Goal: Task Accomplishment & Management: Manage account settings

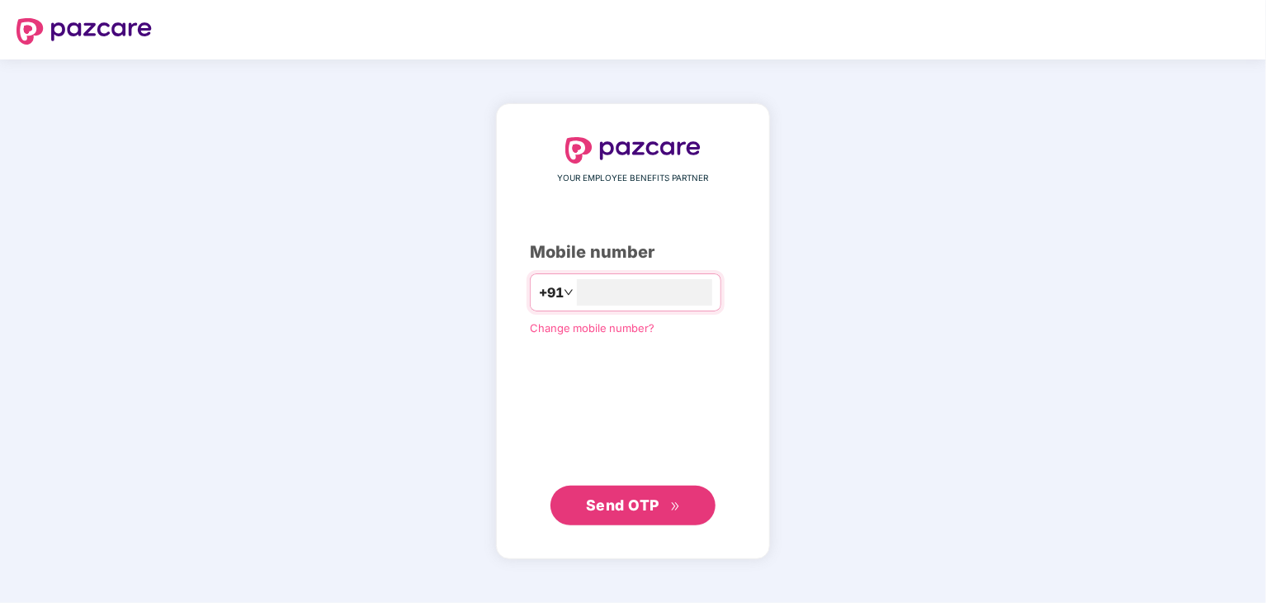
type input "**********"
click at [620, 504] on span "Send OTP" at bounding box center [622, 503] width 73 height 17
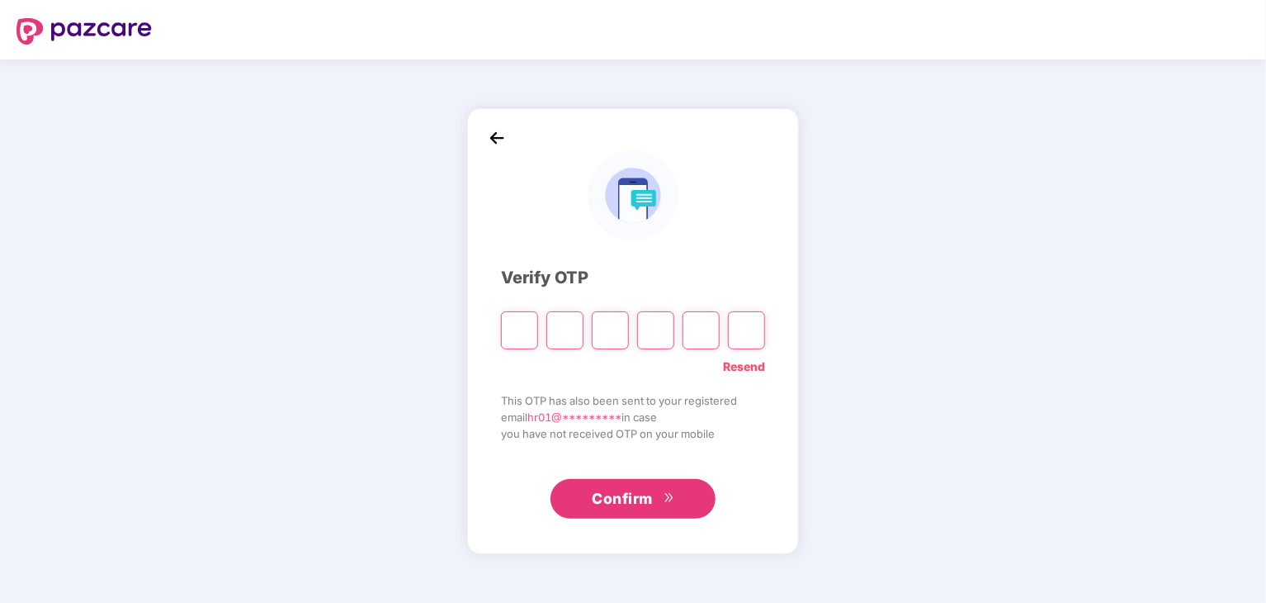
type input "*"
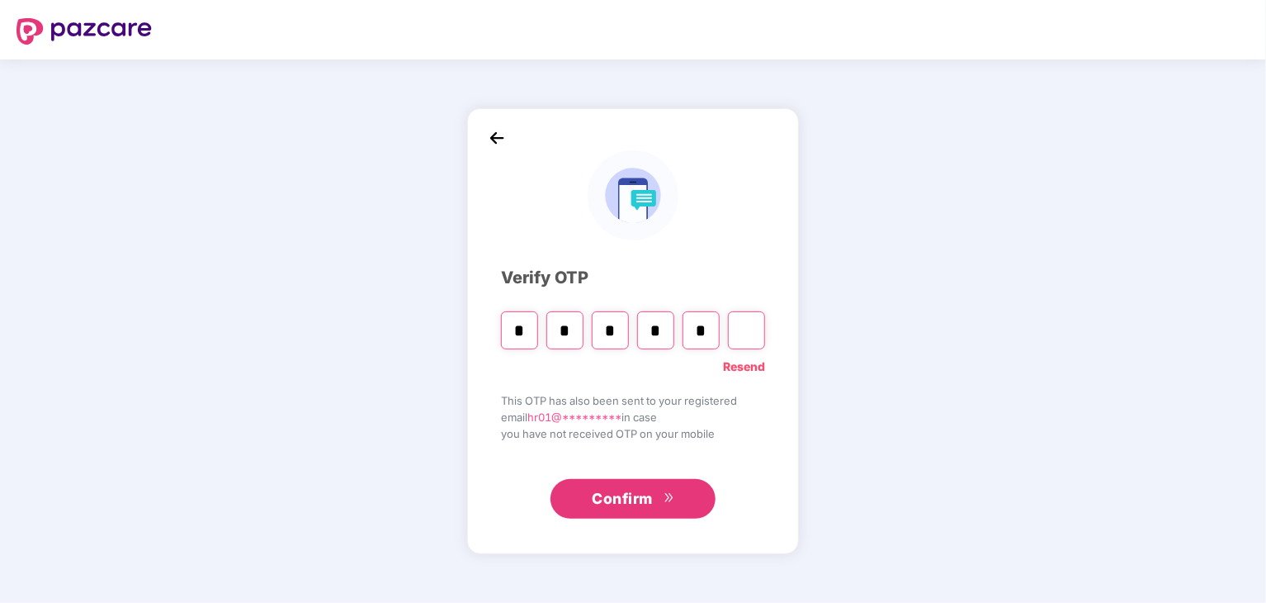
type input "*"
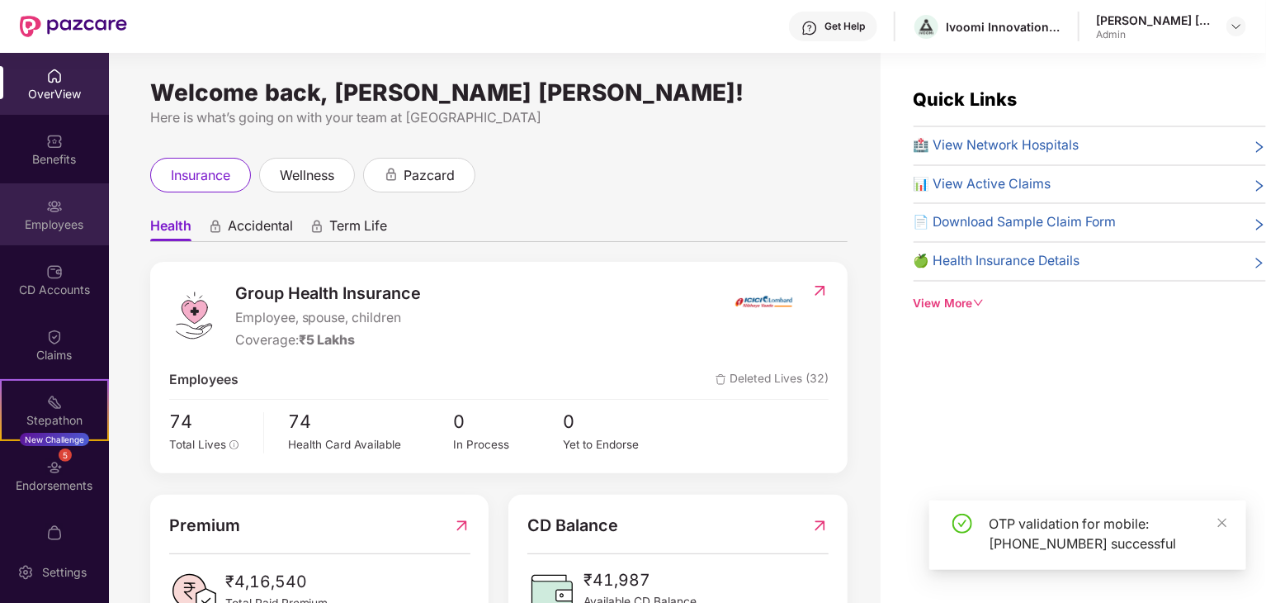
click at [55, 218] on div "Employees" at bounding box center [54, 224] width 109 height 17
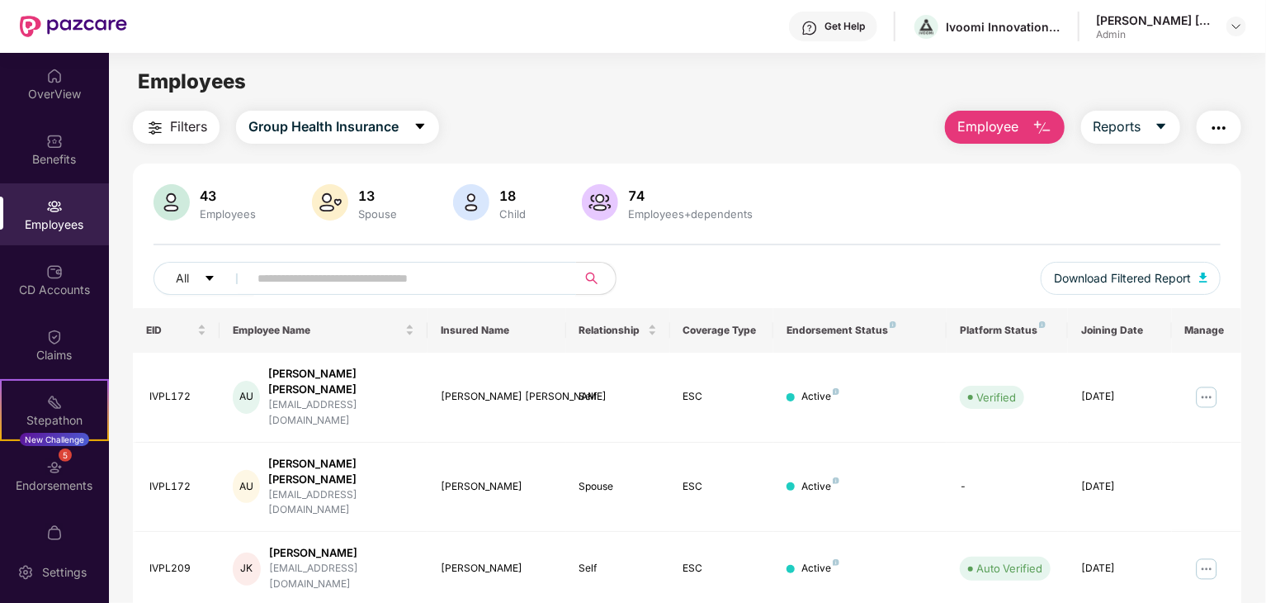
click at [363, 284] on input "text" at bounding box center [406, 278] width 296 height 25
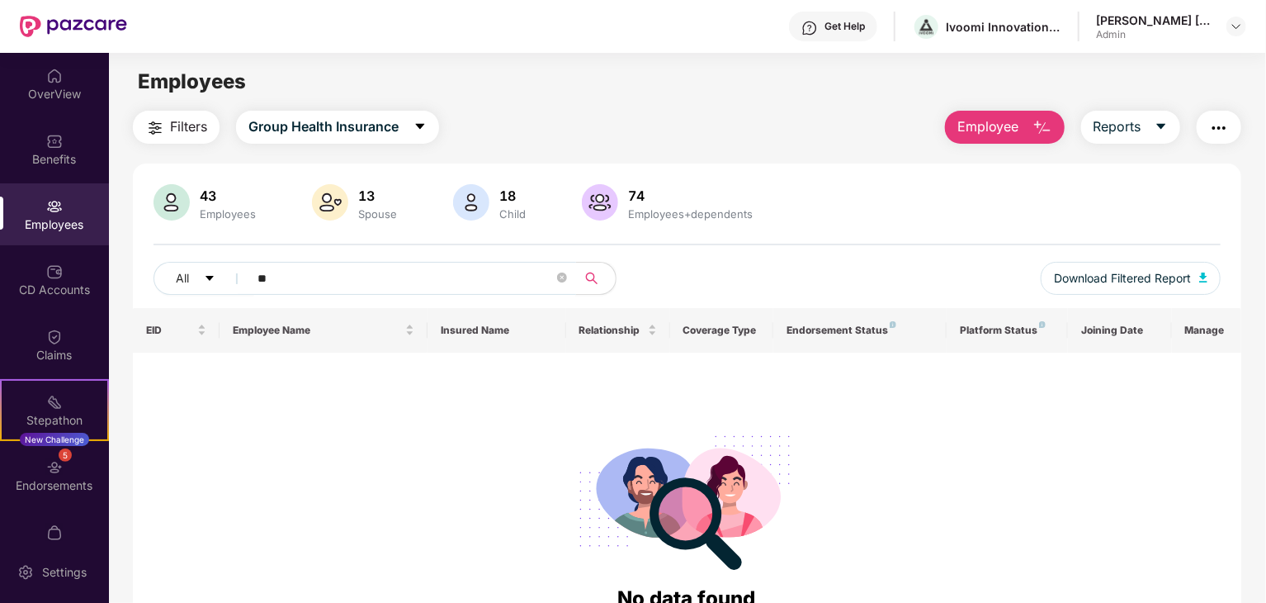
type input "*"
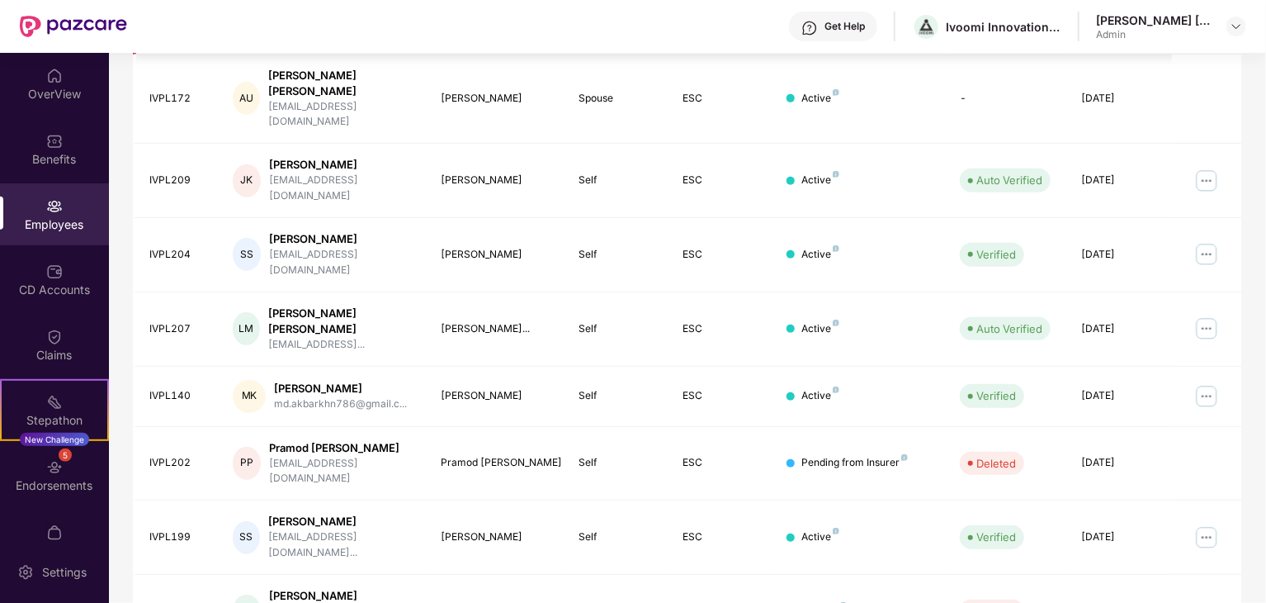
scroll to position [409, 0]
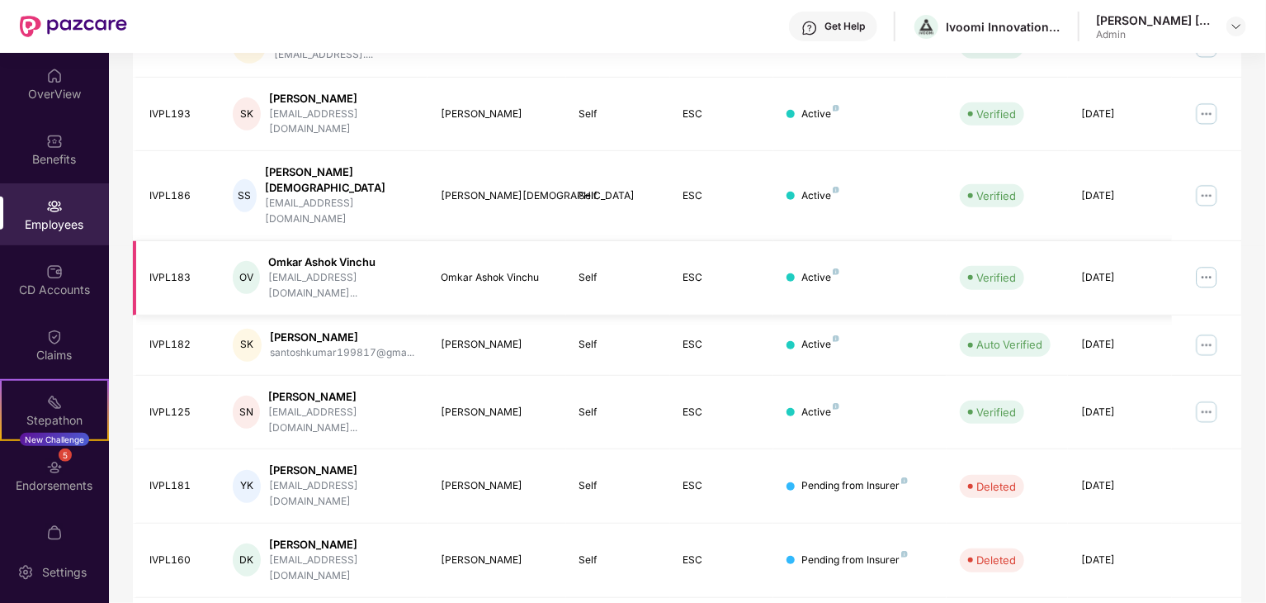
click at [1207, 264] on img at bounding box center [1206, 277] width 26 height 26
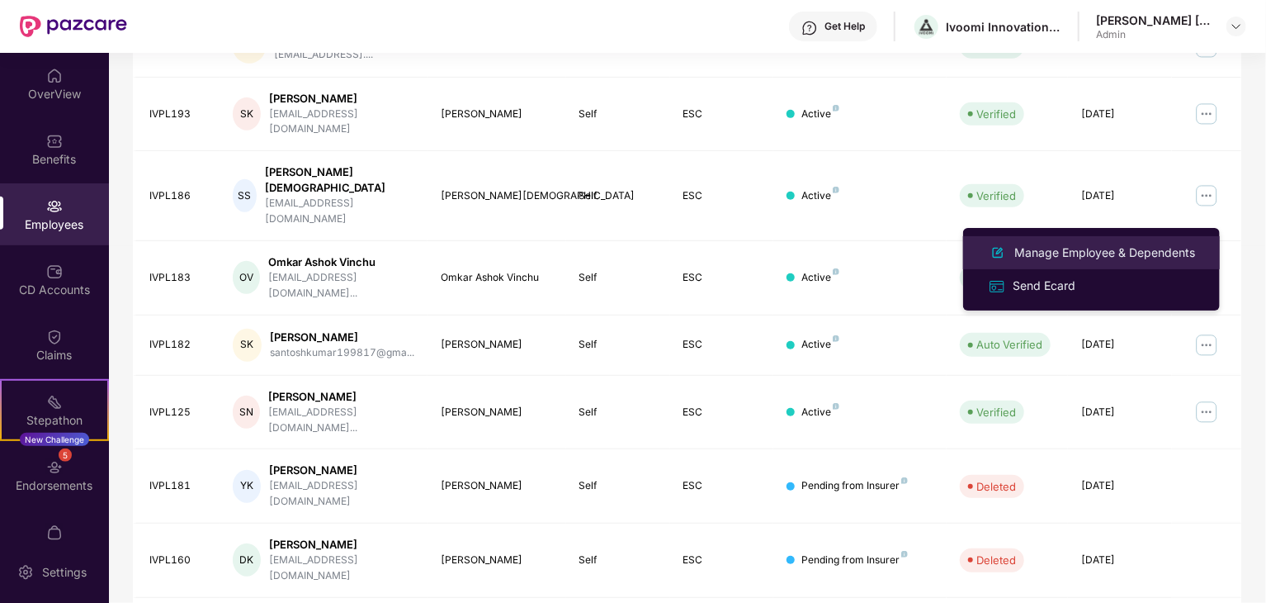
click at [1141, 254] on div "Manage Employee & Dependents" at bounding box center [1104, 252] width 187 height 18
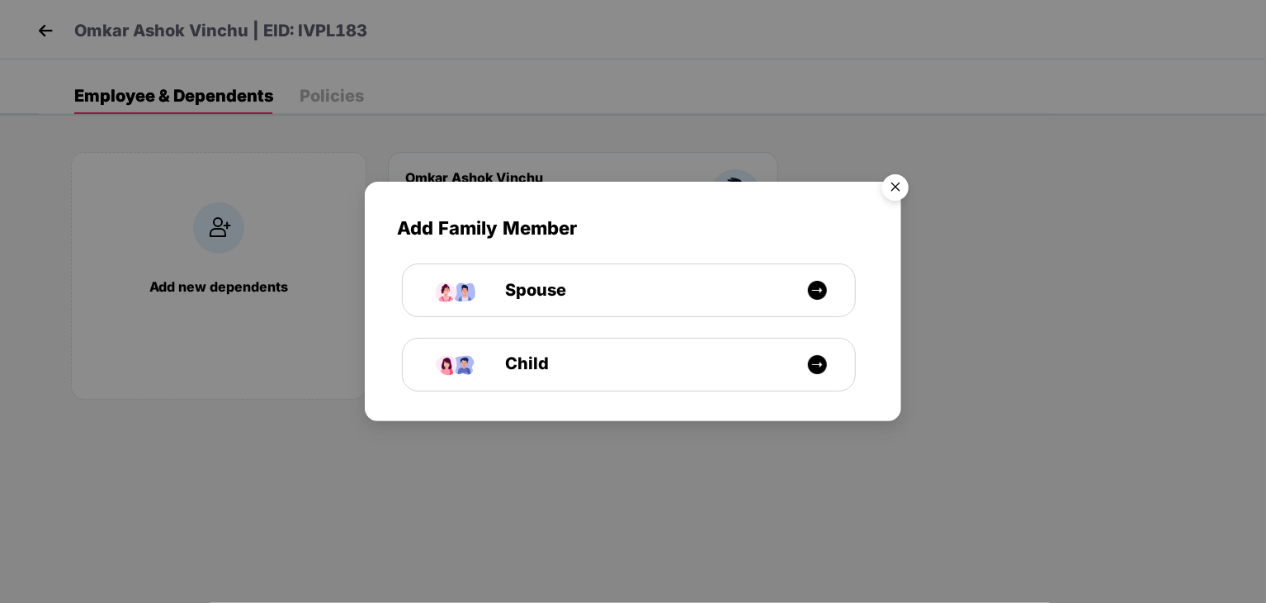
click at [900, 189] on img "Close" at bounding box center [895, 190] width 46 height 46
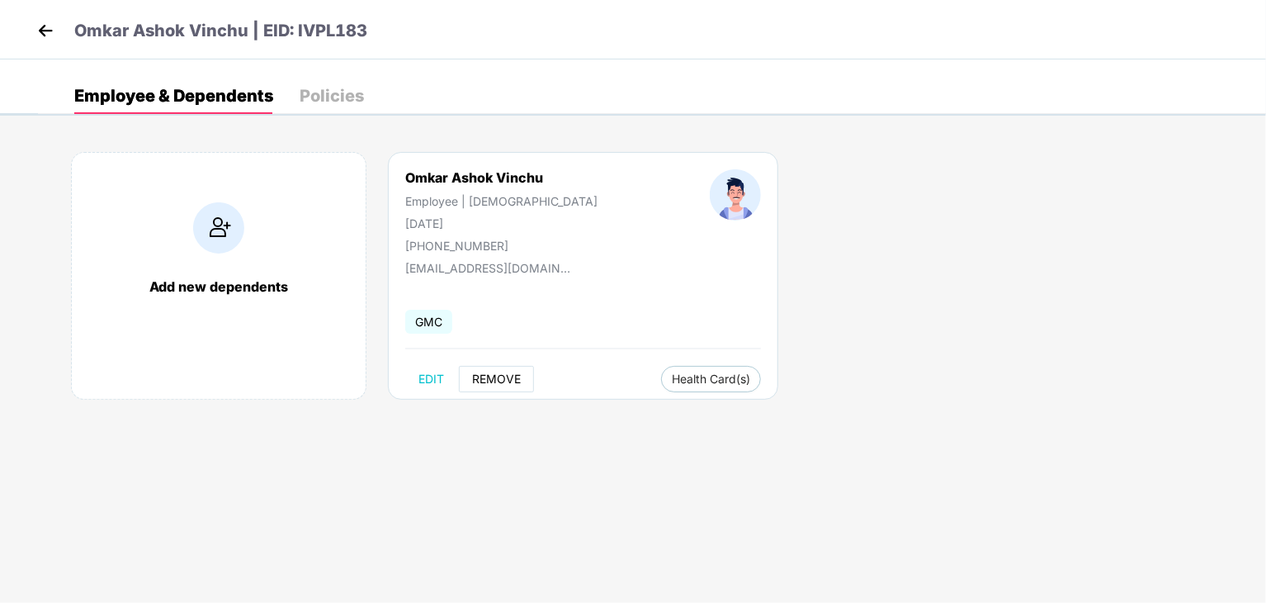
click at [505, 377] on span "REMOVE" at bounding box center [496, 378] width 49 height 13
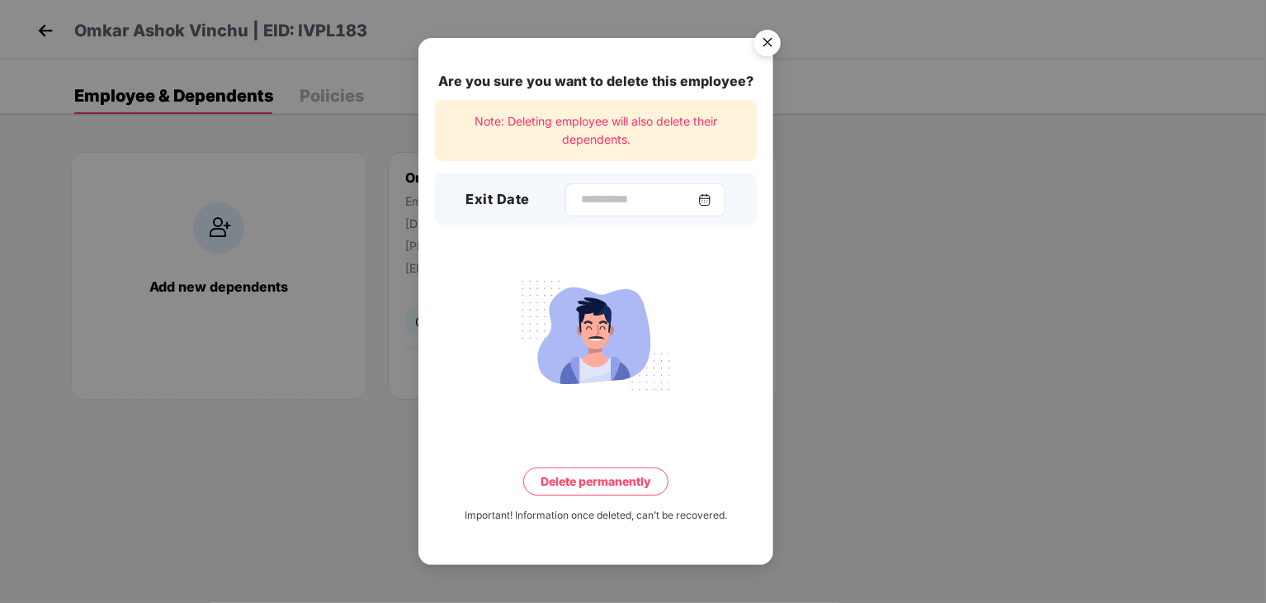
click at [711, 200] on img at bounding box center [704, 199] width 13 height 13
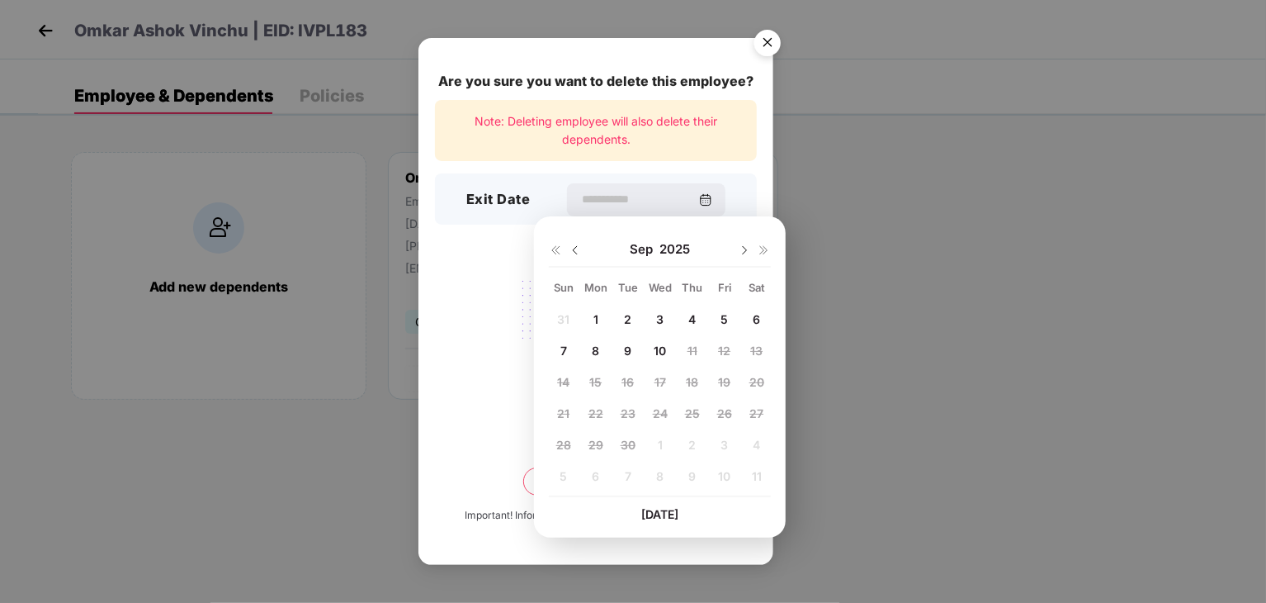
click at [577, 252] on img at bounding box center [575, 249] width 13 height 13
click at [557, 482] on span "31" at bounding box center [563, 476] width 12 height 14
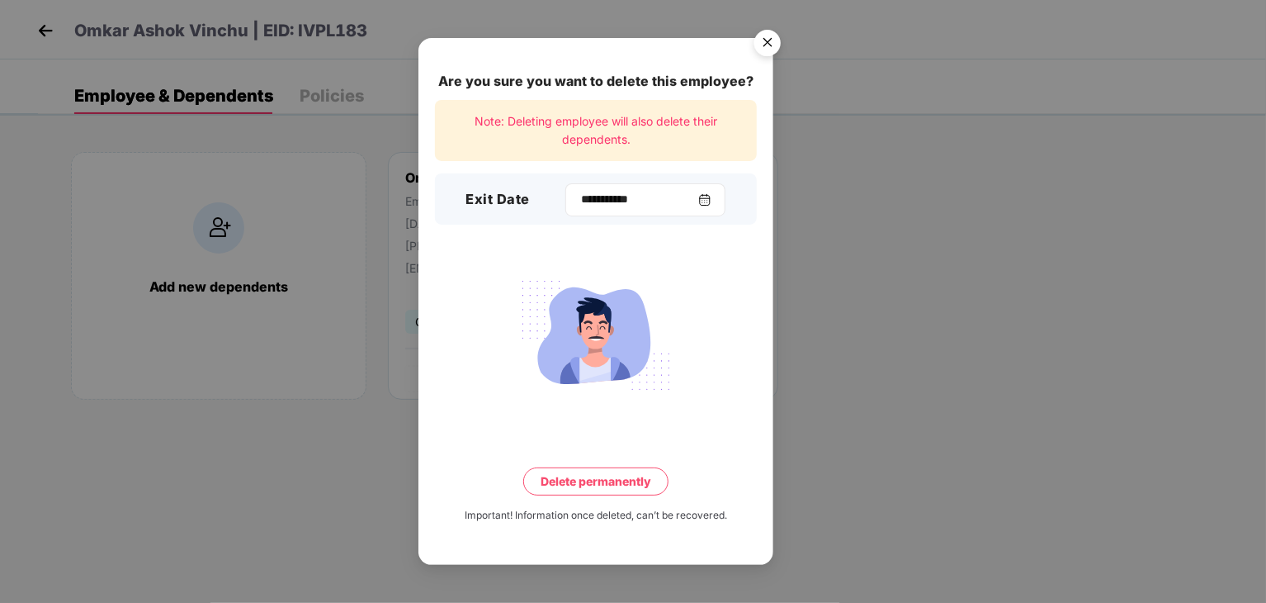
click at [711, 200] on img at bounding box center [704, 199] width 13 height 13
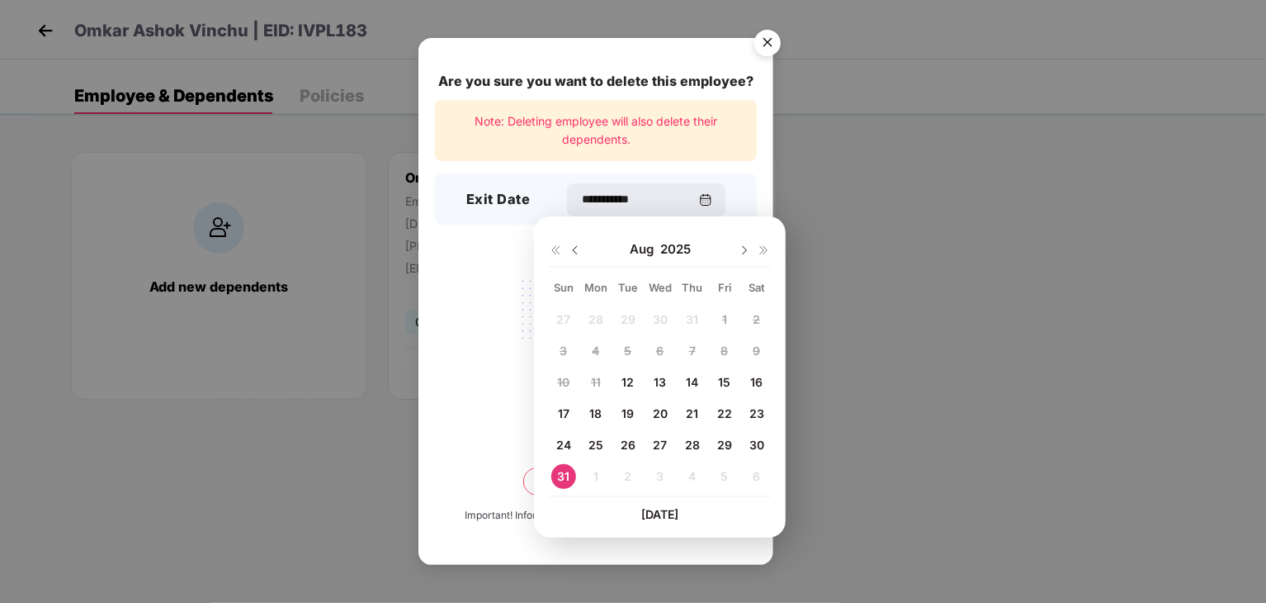
click at [760, 347] on div "27 28 29 30 31 1 2 3 4 5 6 7 8 9 10 11 12 13 14 15 16 17 18 19 20 21 22 23 24 2…" at bounding box center [660, 401] width 222 height 188
click at [744, 250] on img at bounding box center [744, 249] width 13 height 13
click at [757, 314] on span "6" at bounding box center [756, 319] width 7 height 14
type input "**********"
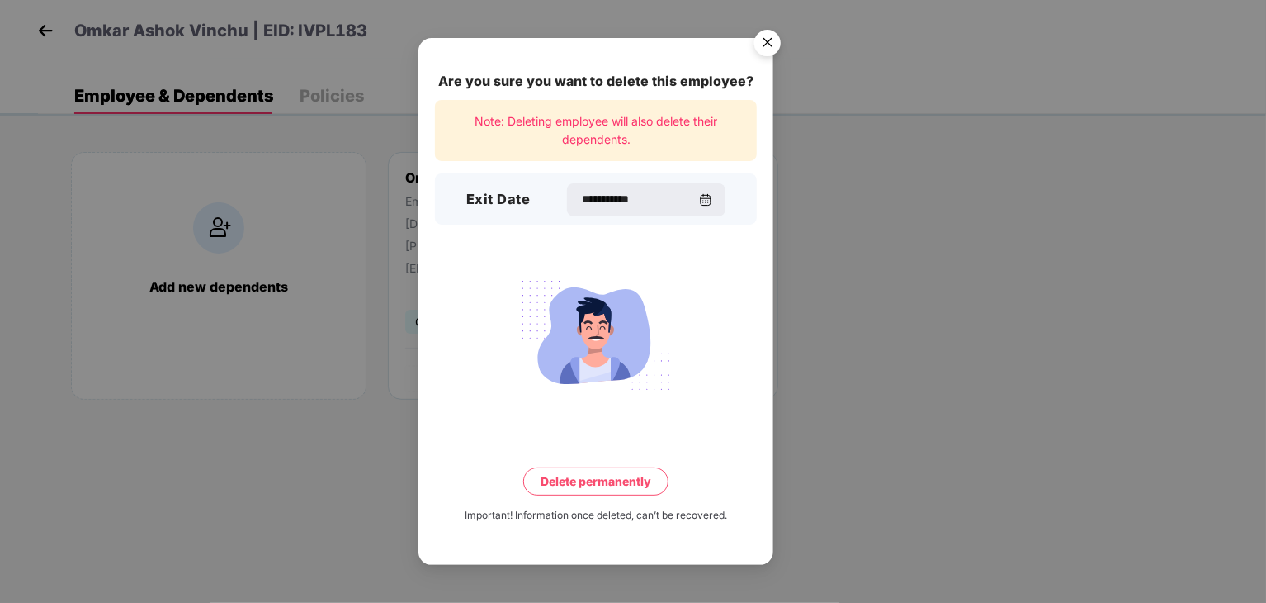
click at [580, 483] on button "Delete permanently" at bounding box center [595, 481] width 145 height 28
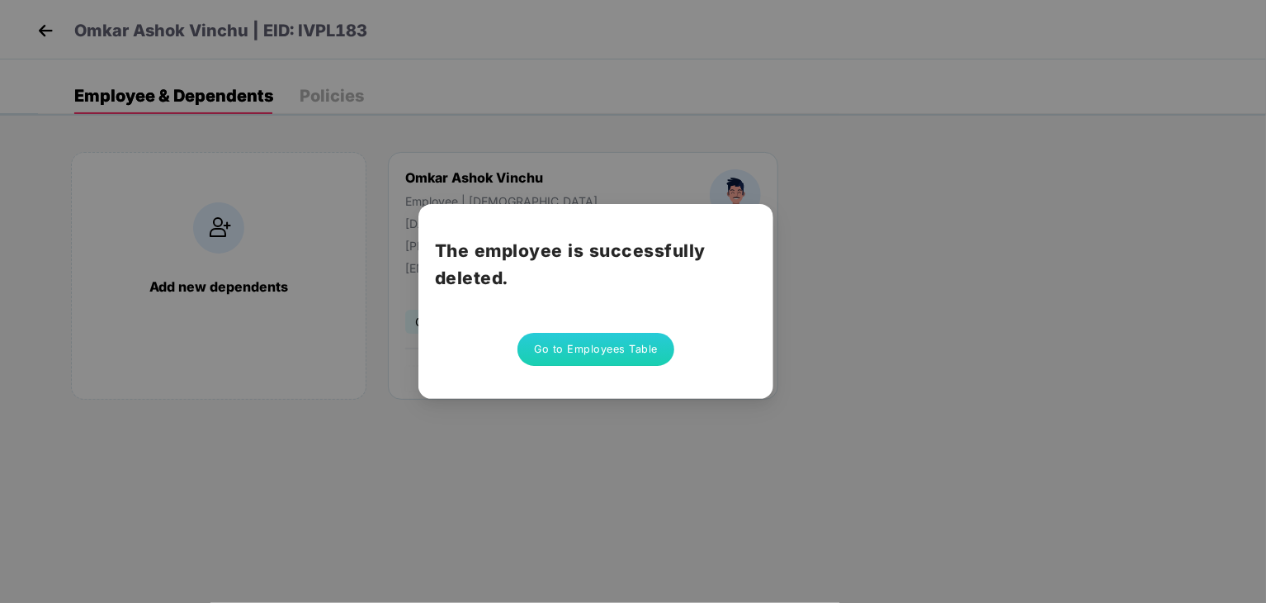
click at [588, 357] on button "Go to Employees Table" at bounding box center [595, 349] width 157 height 33
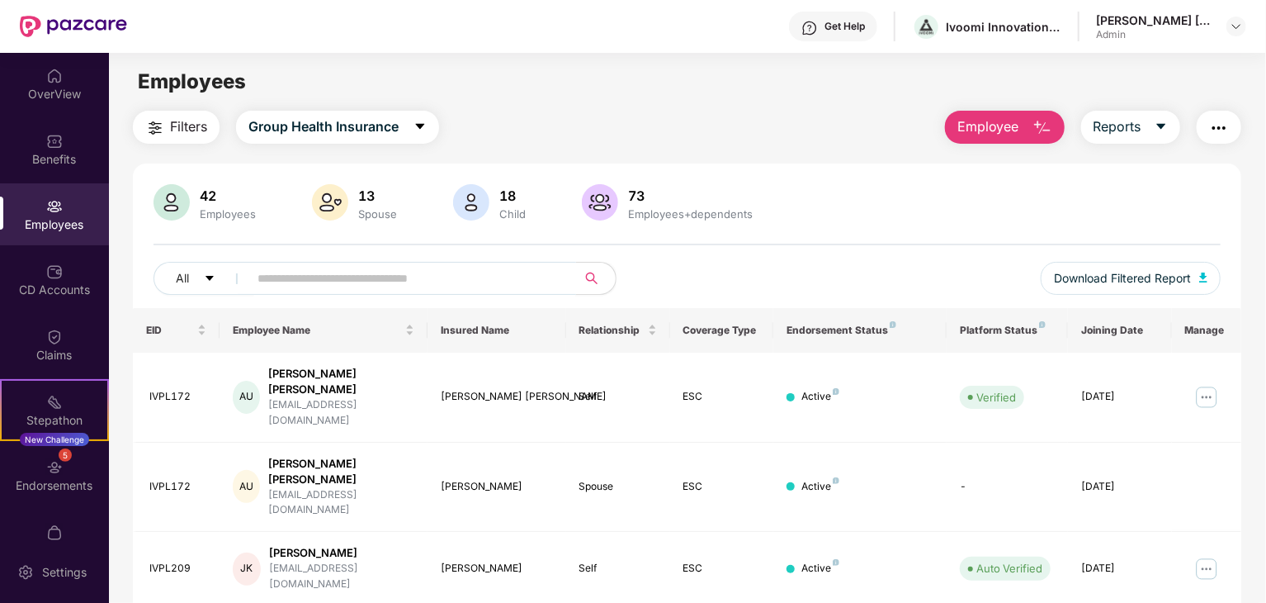
click at [310, 278] on input "text" at bounding box center [406, 278] width 296 height 25
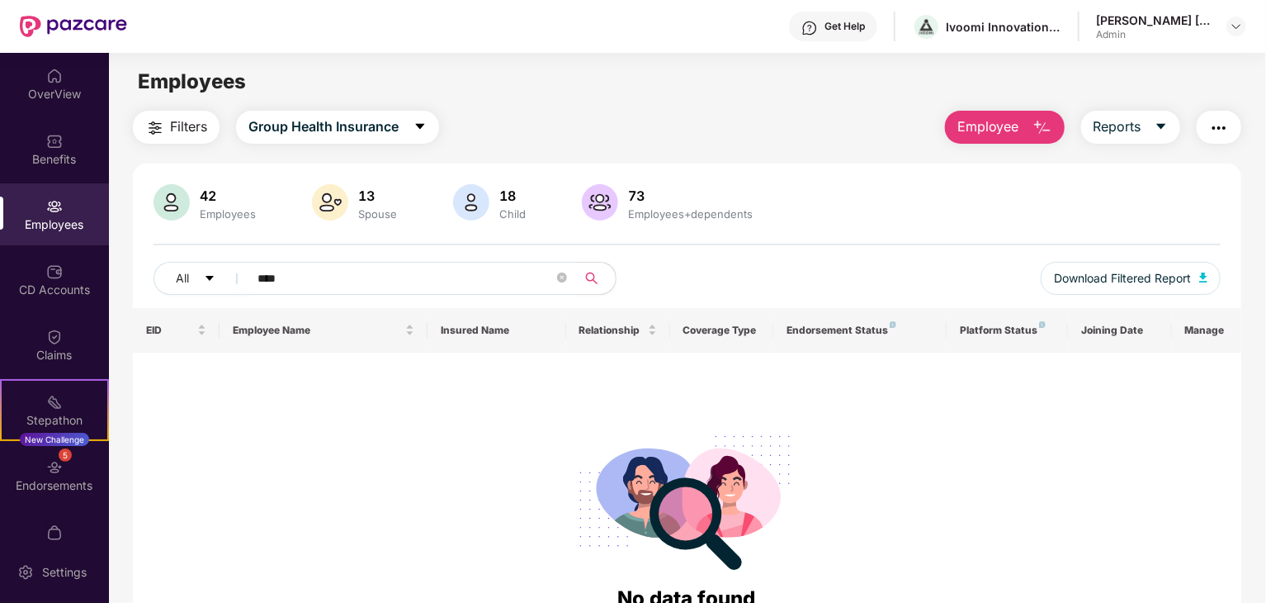
type input "****"
click at [563, 280] on icon "close-circle" at bounding box center [562, 277] width 10 height 10
